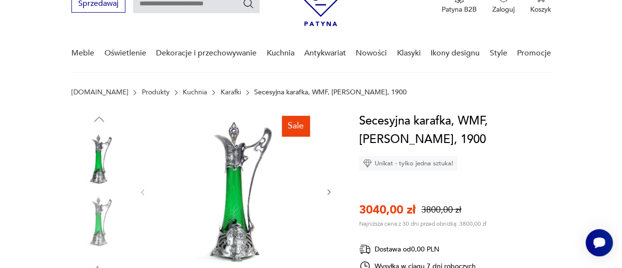
scroll to position [97, 0]
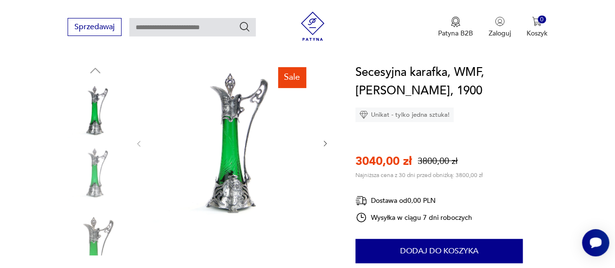
click at [324, 145] on icon "button" at bounding box center [325, 143] width 8 height 8
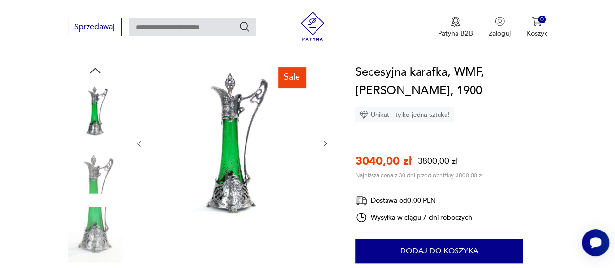
click at [324, 145] on icon "button" at bounding box center [325, 143] width 8 height 8
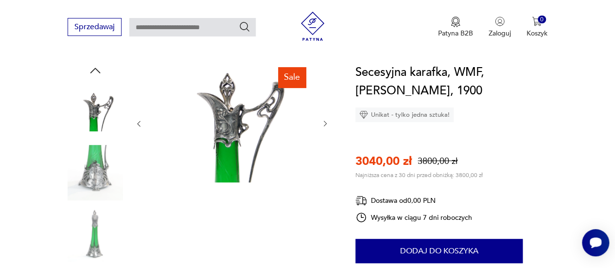
click at [325, 144] on div at bounding box center [232, 123] width 194 height 121
click at [323, 125] on icon "button" at bounding box center [325, 124] width 8 height 8
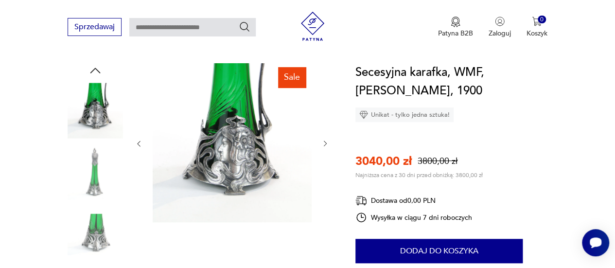
click at [221, 137] on img at bounding box center [232, 142] width 159 height 159
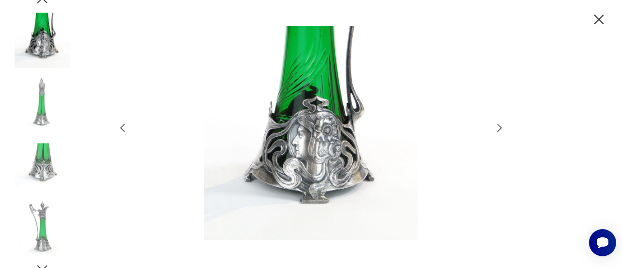
click at [299, 152] on img at bounding box center [311, 133] width 346 height 214
click at [498, 127] on icon "button" at bounding box center [500, 128] width 12 height 12
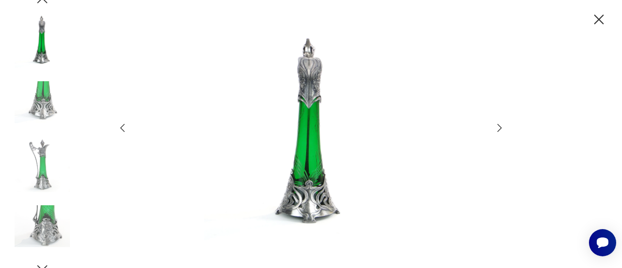
click at [498, 127] on icon "button" at bounding box center [500, 128] width 12 height 12
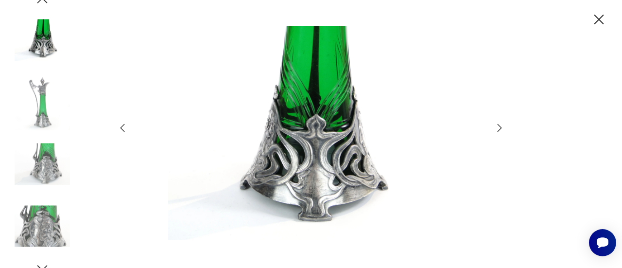
click at [498, 127] on icon "button" at bounding box center [500, 128] width 12 height 12
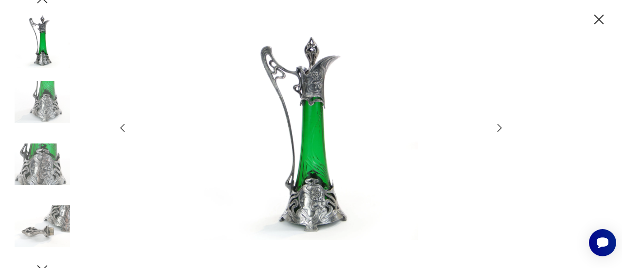
click at [498, 127] on icon "button" at bounding box center [500, 128] width 12 height 12
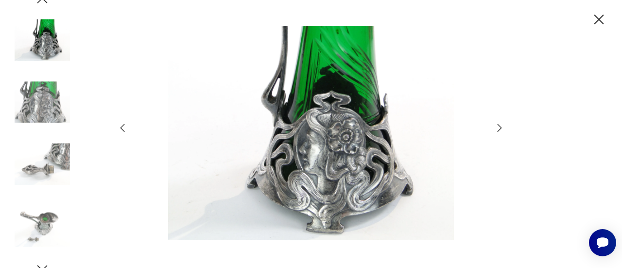
click at [498, 127] on icon "button" at bounding box center [500, 128] width 12 height 12
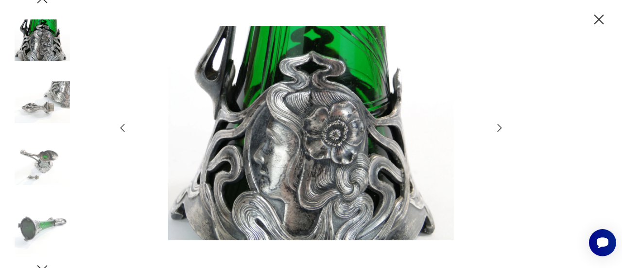
click at [498, 127] on icon "button" at bounding box center [500, 128] width 12 height 12
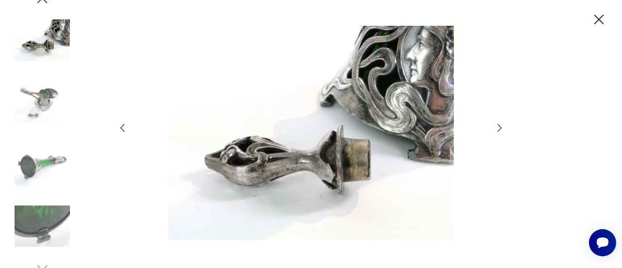
click at [498, 127] on icon "button" at bounding box center [500, 128] width 12 height 12
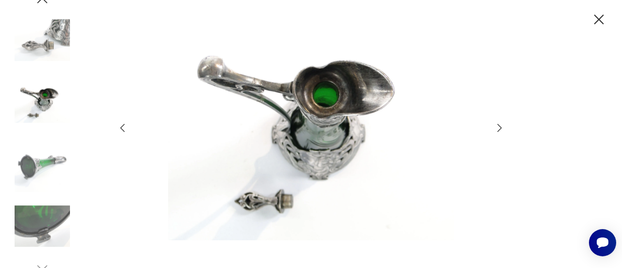
click at [126, 128] on icon "button" at bounding box center [123, 128] width 12 height 12
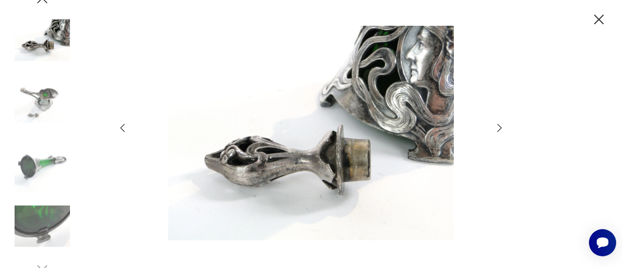
click at [127, 127] on icon "button" at bounding box center [123, 128] width 12 height 12
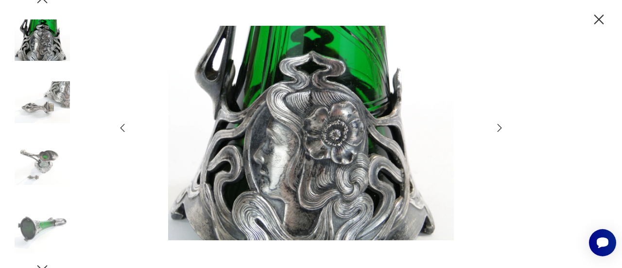
click at [130, 126] on div at bounding box center [311, 134] width 389 height 216
click at [497, 129] on icon "button" at bounding box center [500, 128] width 12 height 12
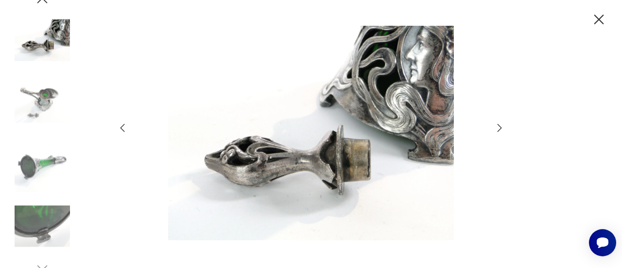
click at [497, 128] on icon "button" at bounding box center [500, 128] width 12 height 12
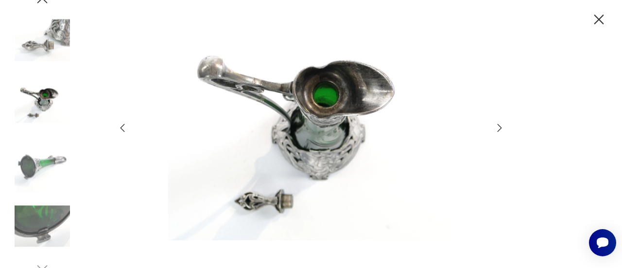
click at [497, 128] on icon "button" at bounding box center [500, 128] width 12 height 12
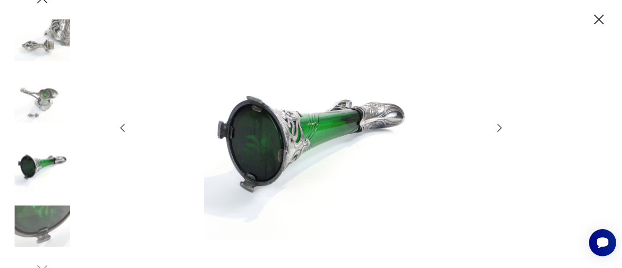
click at [497, 128] on icon "button" at bounding box center [500, 128] width 12 height 12
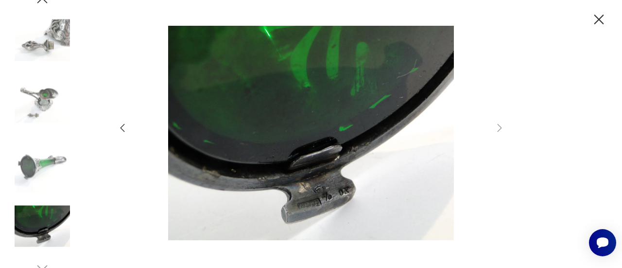
click at [32, 42] on img at bounding box center [42, 40] width 55 height 55
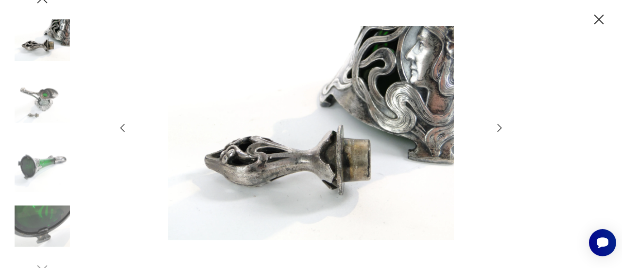
click at [123, 127] on icon "button" at bounding box center [123, 128] width 12 height 12
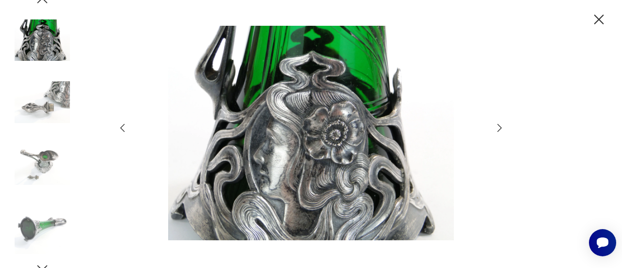
click at [123, 127] on icon "button" at bounding box center [123, 128] width 12 height 12
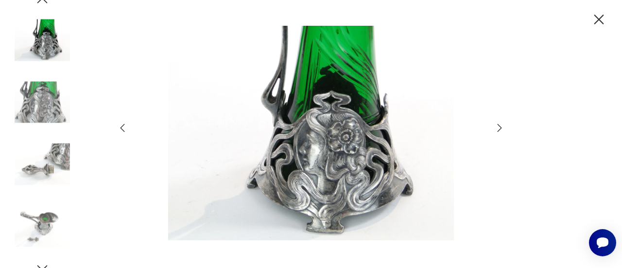
click at [126, 126] on icon "button" at bounding box center [123, 128] width 12 height 12
